Goal: Transaction & Acquisition: Book appointment/travel/reservation

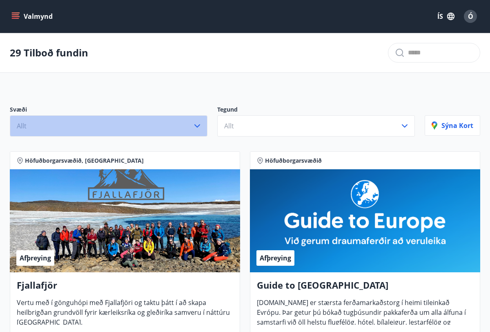
click at [163, 126] on button "Allt" at bounding box center [109, 125] width 198 height 21
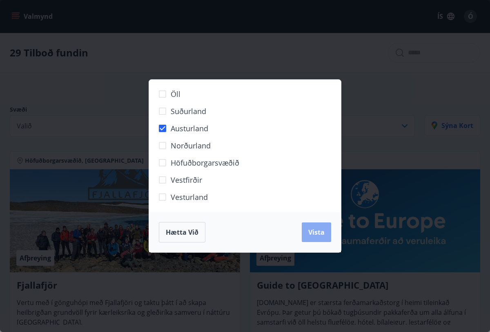
click at [315, 234] on span "Vista" at bounding box center [316, 231] width 16 height 9
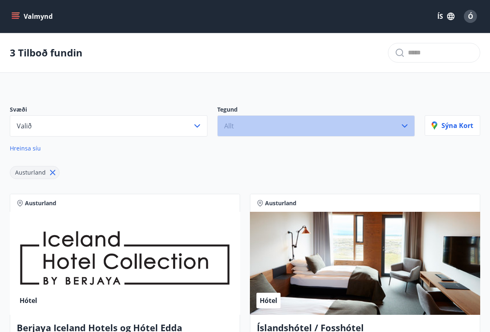
click at [274, 130] on button "Allt" at bounding box center [316, 125] width 198 height 21
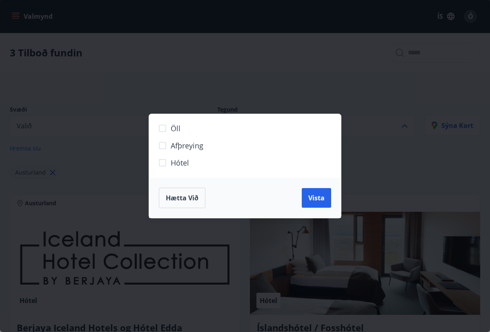
click at [184, 165] on span "Hótel" at bounding box center [180, 162] width 18 height 11
click at [314, 201] on span "Vista" at bounding box center [316, 197] width 16 height 9
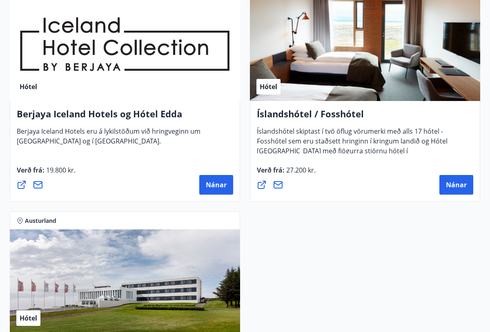
scroll to position [212, 0]
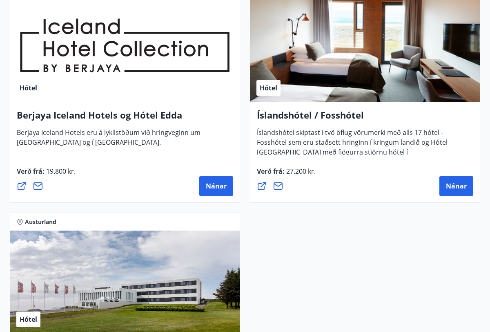
click at [314, 201] on div "Íslandshótel / Fosshótel Íslandshótel skiptast í tvö öflug vörumerki með alls 1…" at bounding box center [365, 152] width 230 height 100
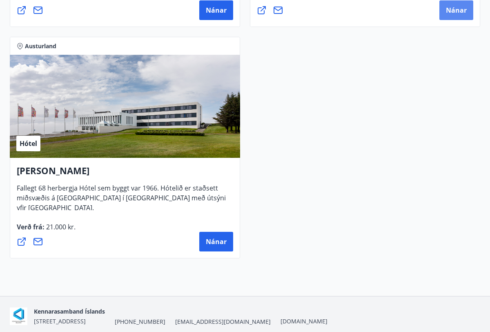
scroll to position [410, 0]
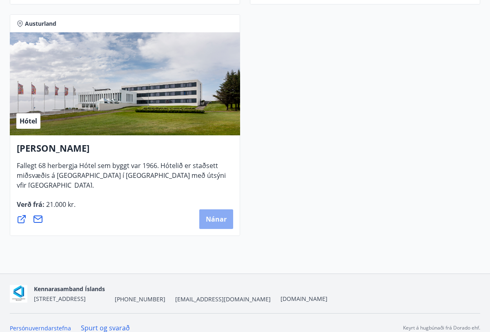
click at [216, 219] on span "Nánar" at bounding box center [216, 218] width 21 height 9
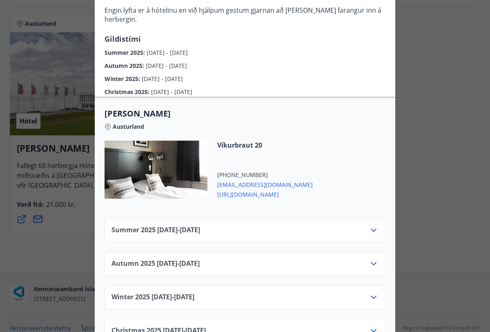
scroll to position [247, 0]
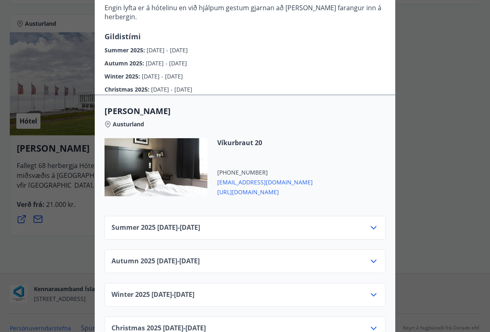
click at [374, 223] on icon at bounding box center [374, 228] width 10 height 10
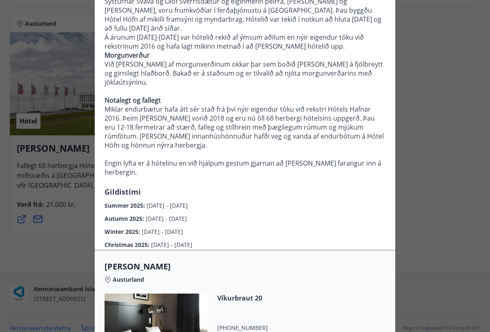
scroll to position [0, 0]
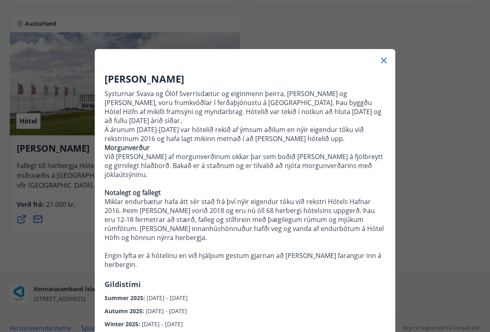
click at [383, 59] on icon at bounding box center [384, 61] width 6 height 6
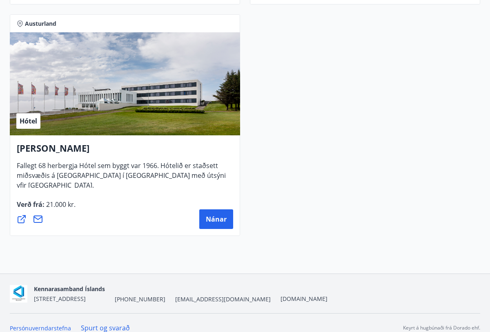
click at [383, 59] on div "Austurland Hótel Berjaya Iceland Hotels og Hótel Edda Berjaya Iceland Hotels er…" at bounding box center [245, 9] width 480 height 462
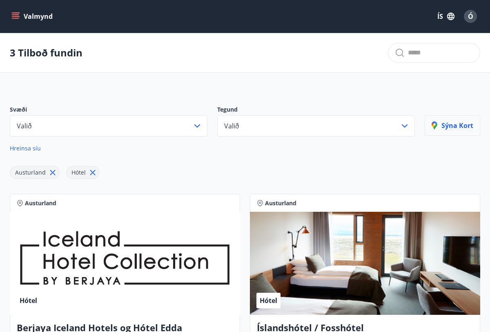
click at [445, 124] on p "Sýna kort" at bounding box center [453, 125] width 42 height 9
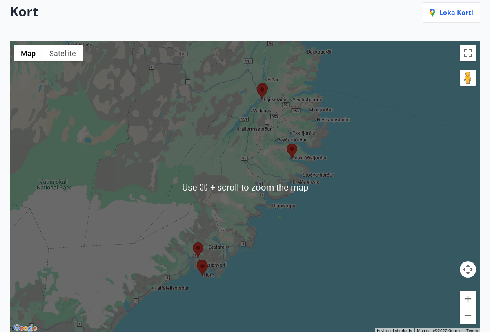
scroll to position [105, 0]
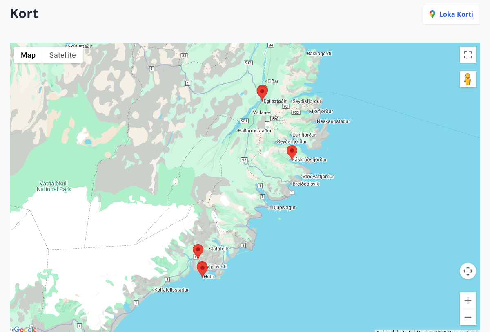
click at [257, 86] on area at bounding box center [257, 86] width 0 height 0
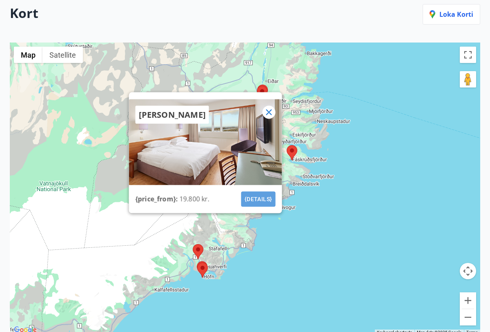
click at [253, 201] on button "{details}" at bounding box center [258, 199] width 34 height 15
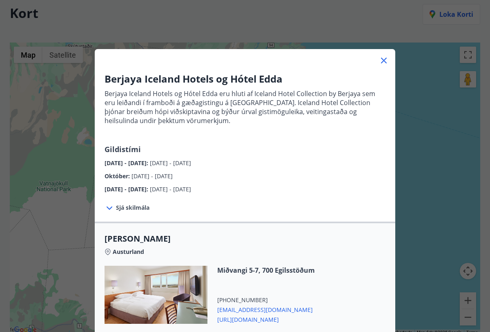
click at [253, 201] on div "Sjá skilmála Bókunarskilmálar og verð sem tilgreint er við [PERSON_NAME] þegar …" at bounding box center [245, 208] width 301 height 28
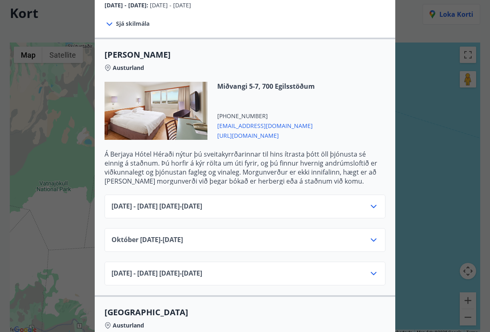
scroll to position [201, 0]
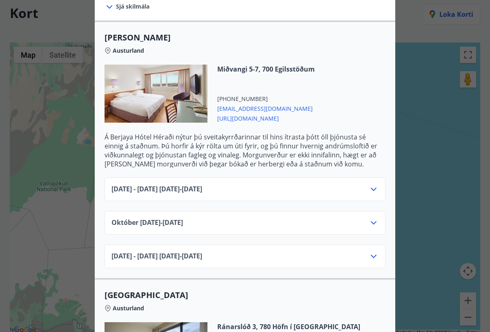
click at [374, 192] on icon at bounding box center [374, 189] width 10 height 10
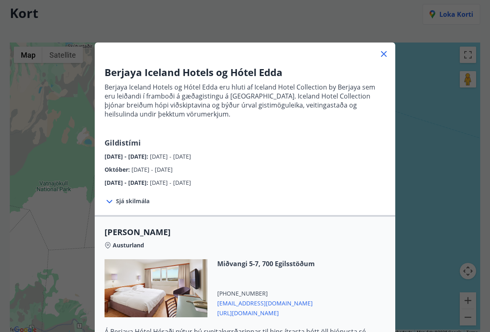
scroll to position [0, 0]
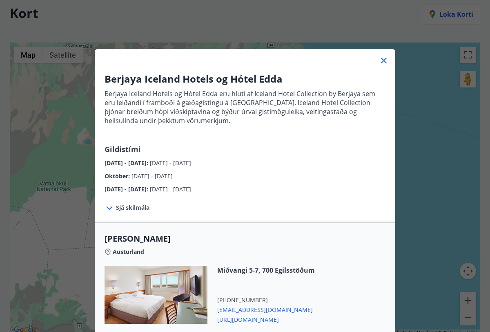
click at [383, 61] on icon at bounding box center [384, 61] width 6 height 6
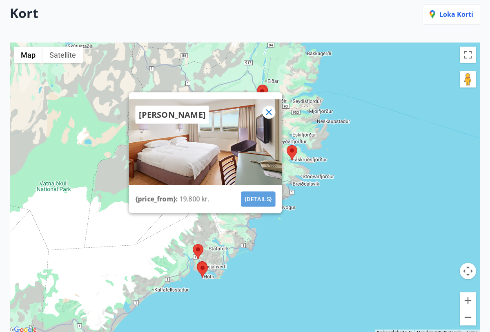
click at [267, 196] on button "{details}" at bounding box center [258, 199] width 34 height 15
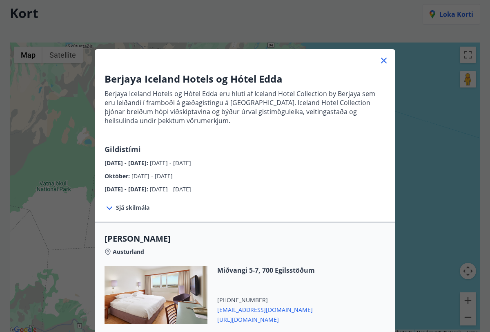
click at [381, 61] on icon at bounding box center [384, 61] width 10 height 10
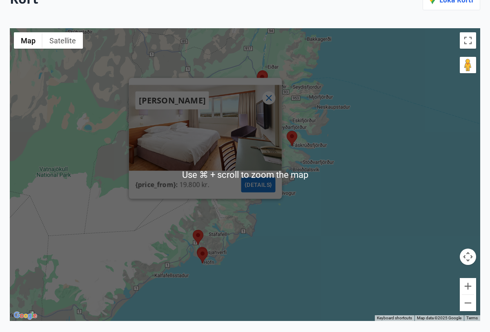
scroll to position [123, 0]
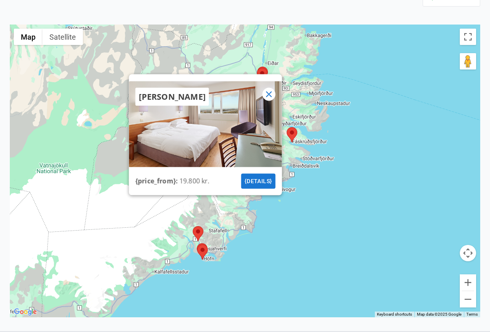
click at [271, 95] on icon at bounding box center [269, 94] width 10 height 10
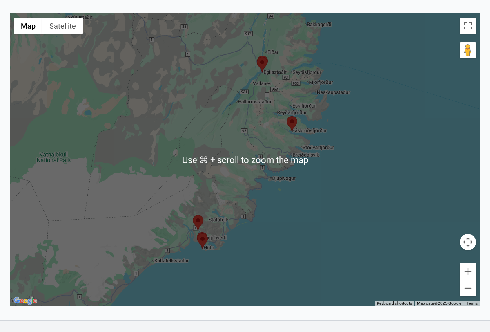
scroll to position [148, 0]
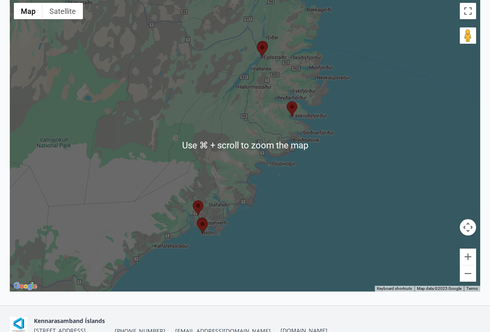
click at [319, 173] on div at bounding box center [245, 145] width 470 height 292
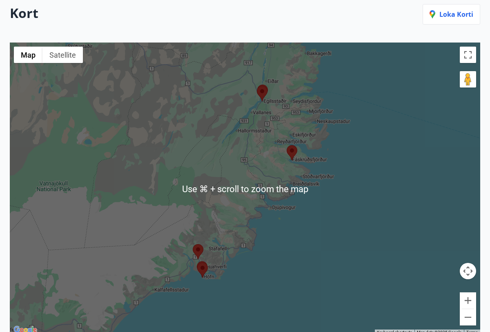
scroll to position [103, 0]
